Goal: Task Accomplishment & Management: Use online tool/utility

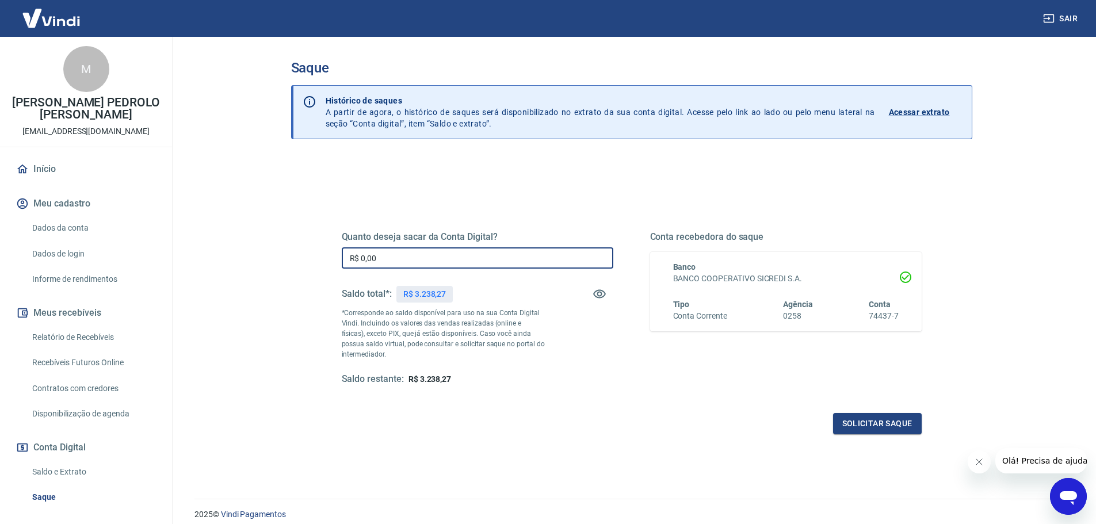
click at [539, 255] on input "R$ 0,00" at bounding box center [477, 257] width 271 height 21
type input "R$ 3.238,27"
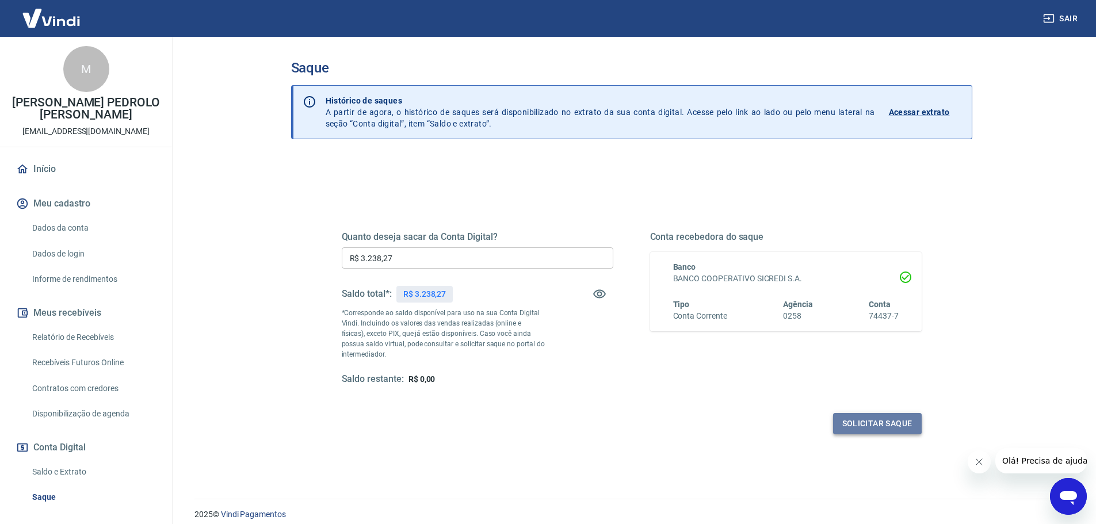
click at [850, 413] on button "Solicitar saque" at bounding box center [877, 423] width 89 height 21
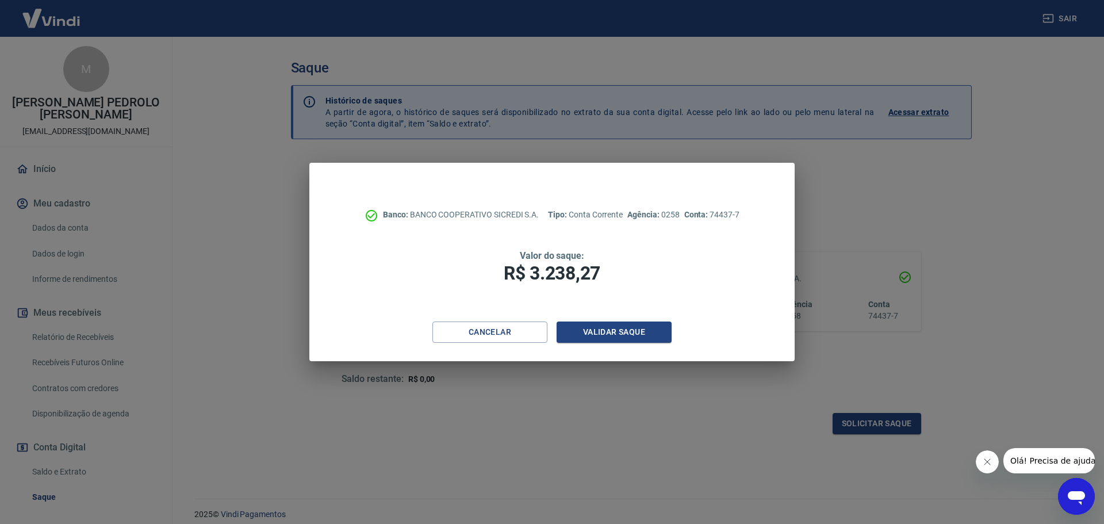
click at [638, 313] on div "Banco: BANCO COOPERATIVO SICREDI S.A. Tipo: Conta Corrente Agência: 0258 Conta:…" at bounding box center [551, 242] width 485 height 159
click at [633, 326] on button "Validar saque" at bounding box center [614, 331] width 115 height 21
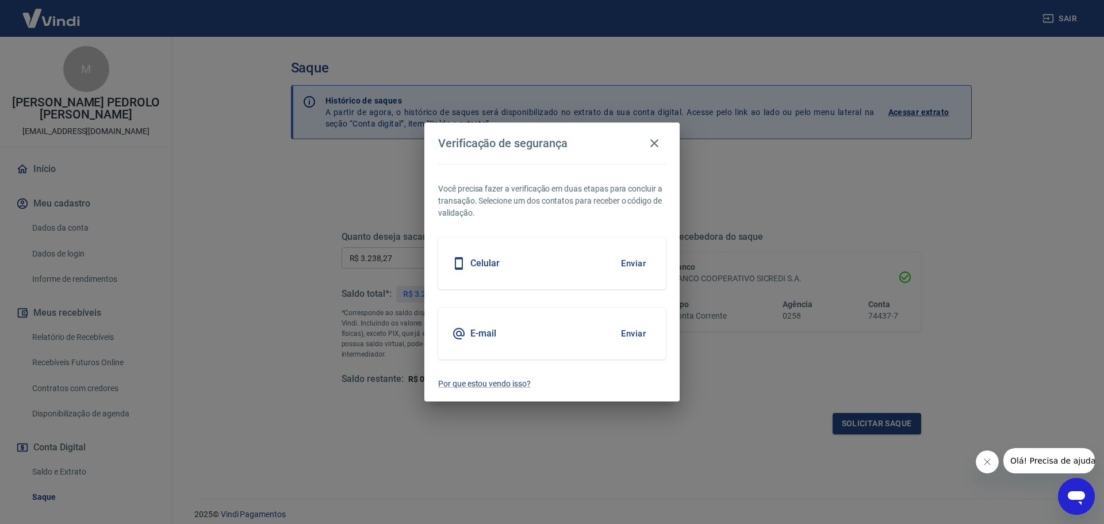
click at [631, 257] on button "Enviar" at bounding box center [633, 263] width 37 height 24
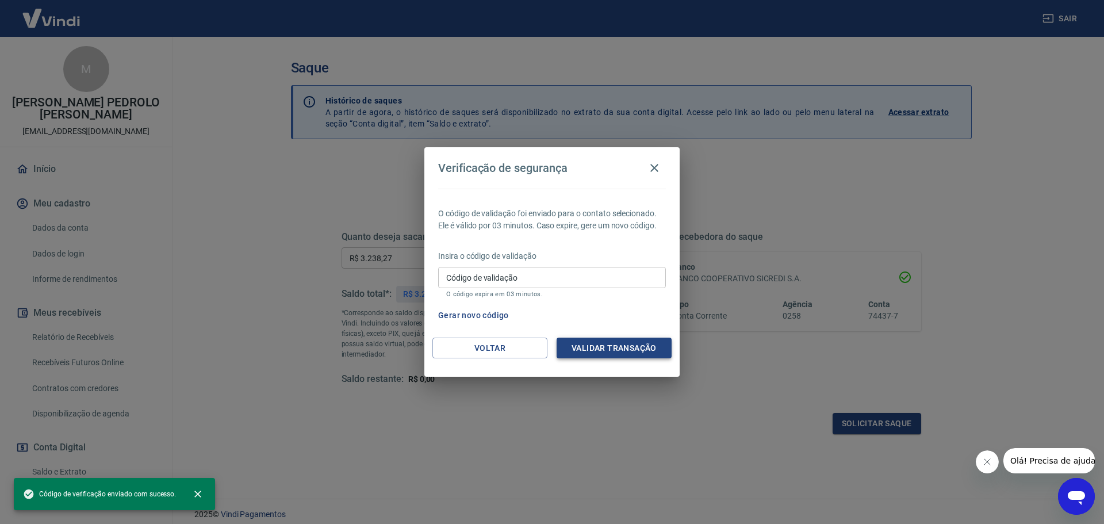
click at [620, 350] on button "Validar transação" at bounding box center [614, 348] width 115 height 21
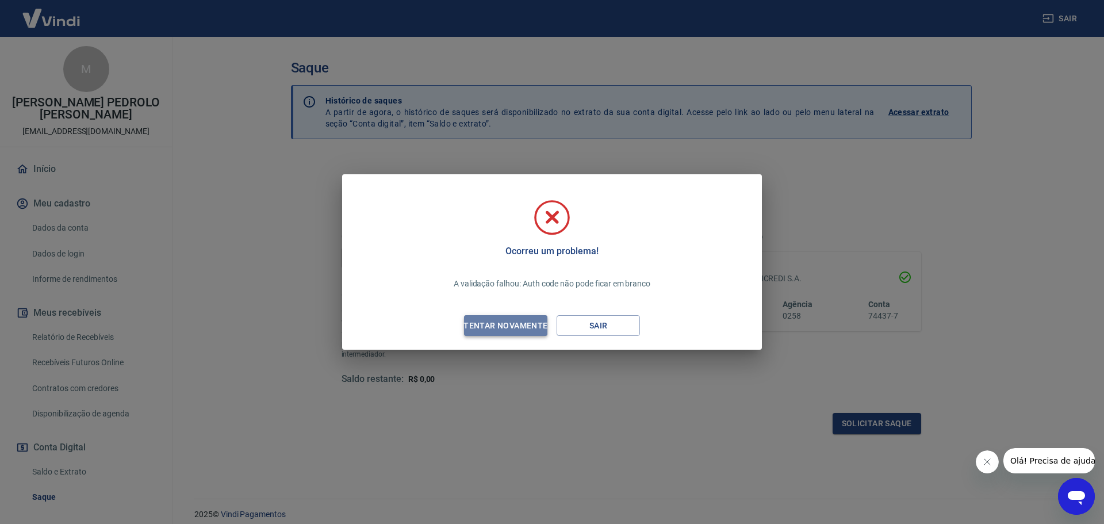
click at [515, 316] on button "Tentar novamente" at bounding box center [505, 325] width 83 height 21
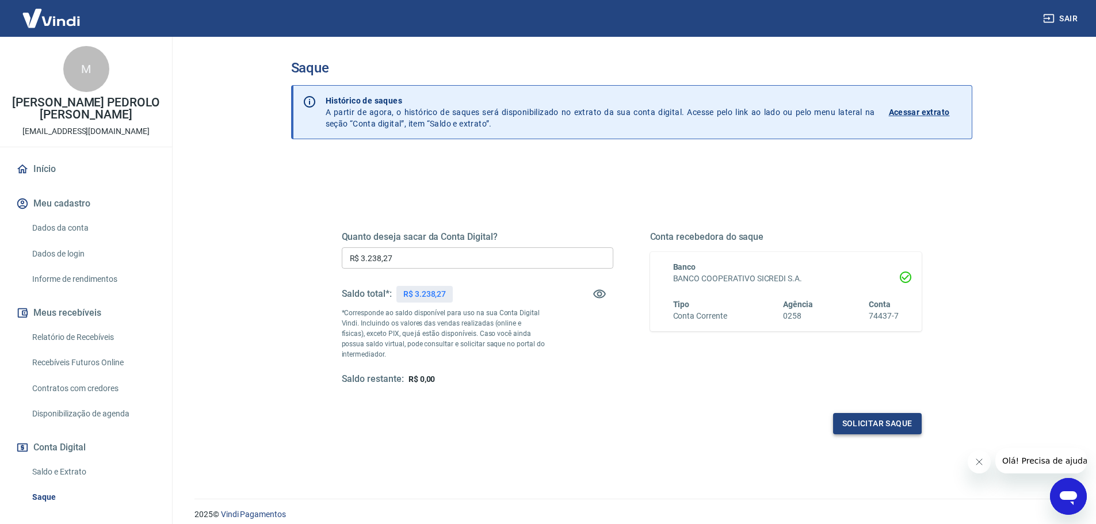
click at [862, 418] on button "Solicitar saque" at bounding box center [877, 423] width 89 height 21
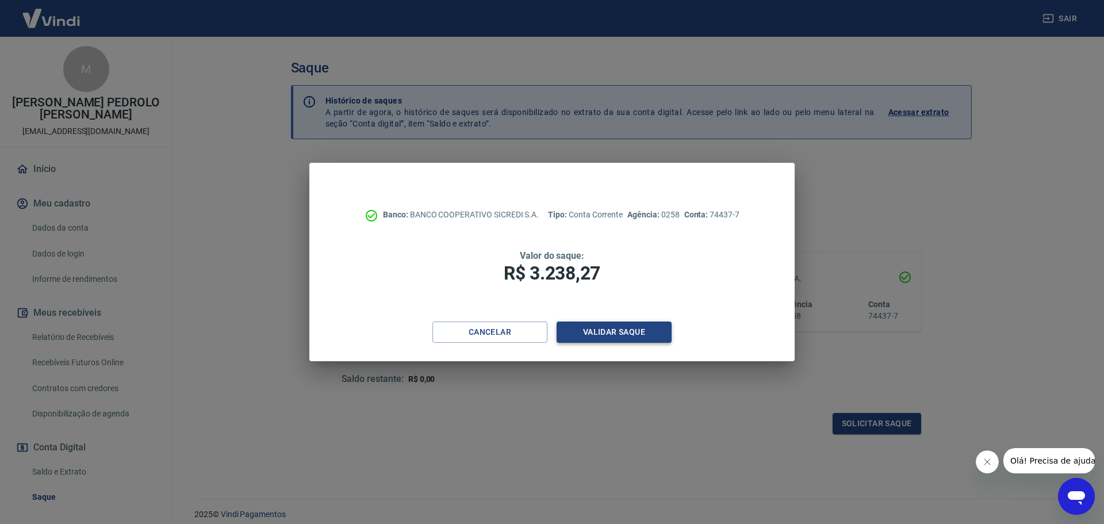
click at [623, 332] on button "Validar saque" at bounding box center [614, 331] width 115 height 21
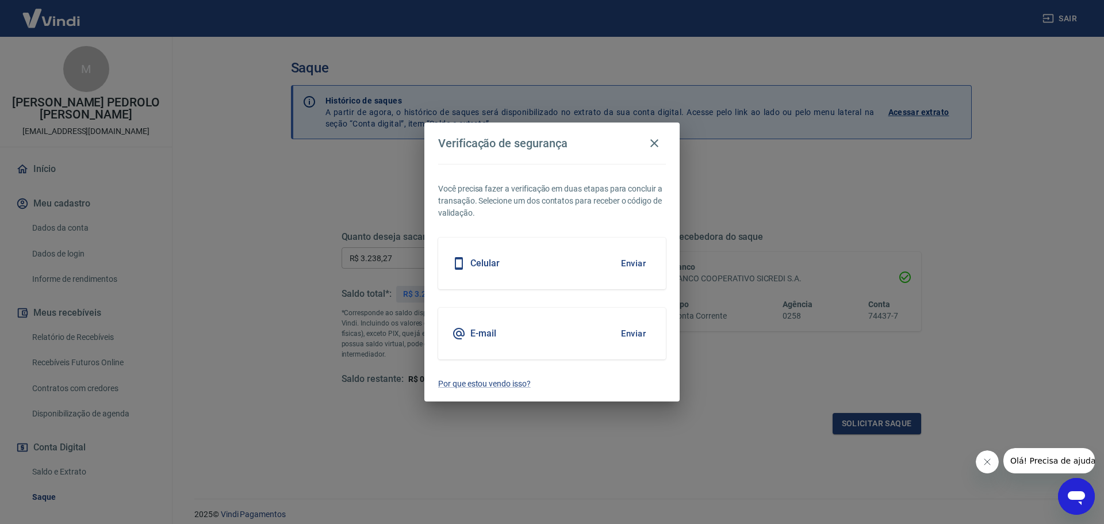
click at [631, 258] on button "Enviar" at bounding box center [633, 263] width 37 height 24
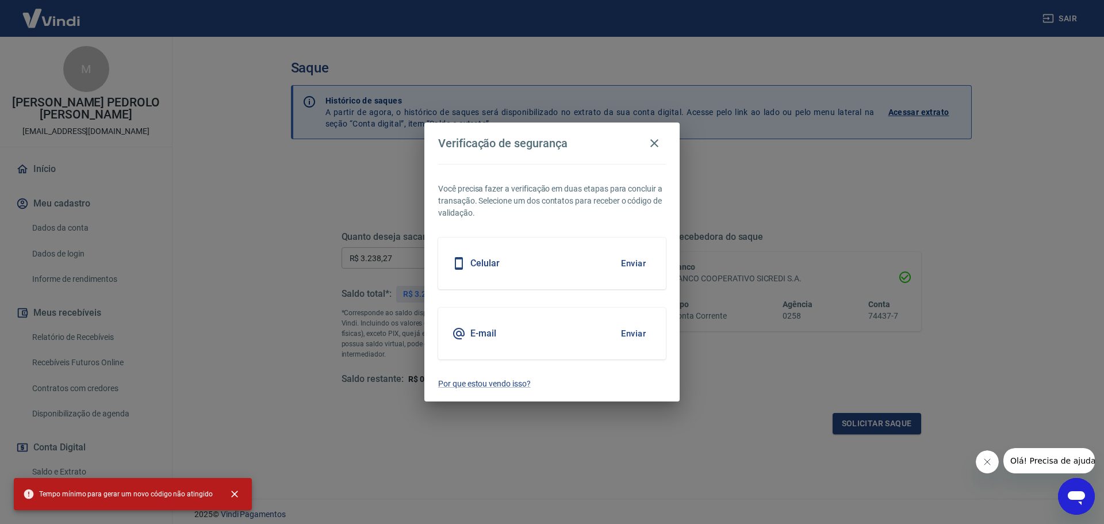
click at [629, 330] on button "Enviar" at bounding box center [633, 333] width 37 height 24
click at [630, 252] on button "Enviar" at bounding box center [633, 263] width 37 height 24
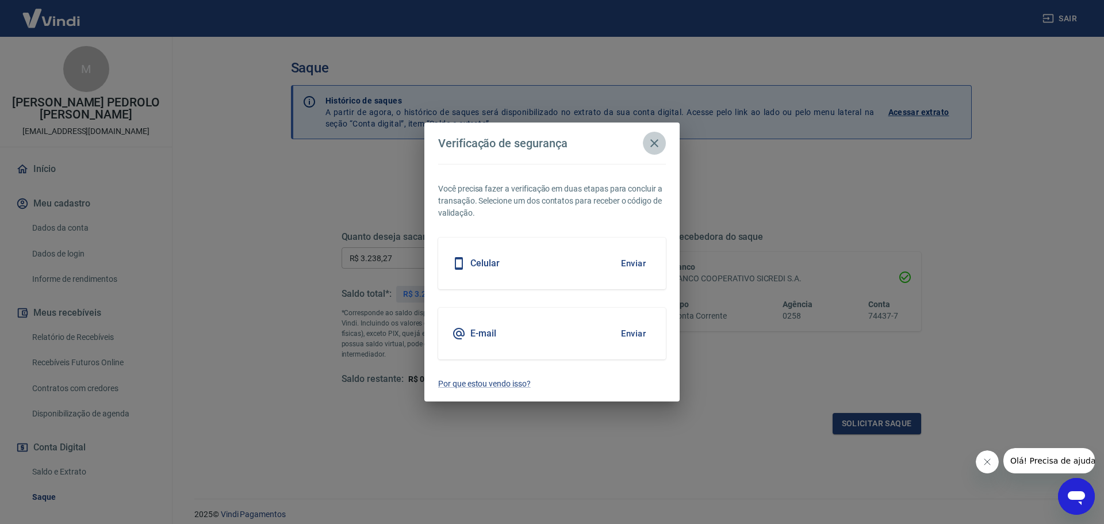
click at [661, 144] on icon "button" at bounding box center [655, 143] width 14 height 14
